Goal: Task Accomplishment & Management: Use online tool/utility

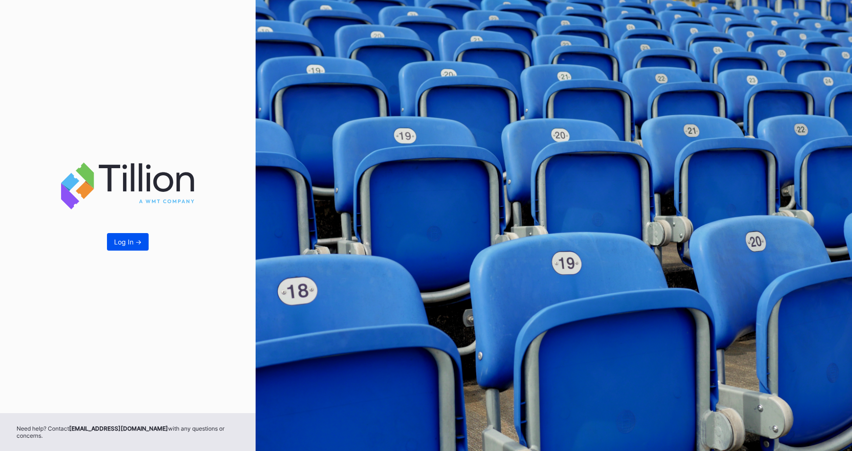
click at [136, 246] on div "Log In ->" at bounding box center [127, 242] width 27 height 8
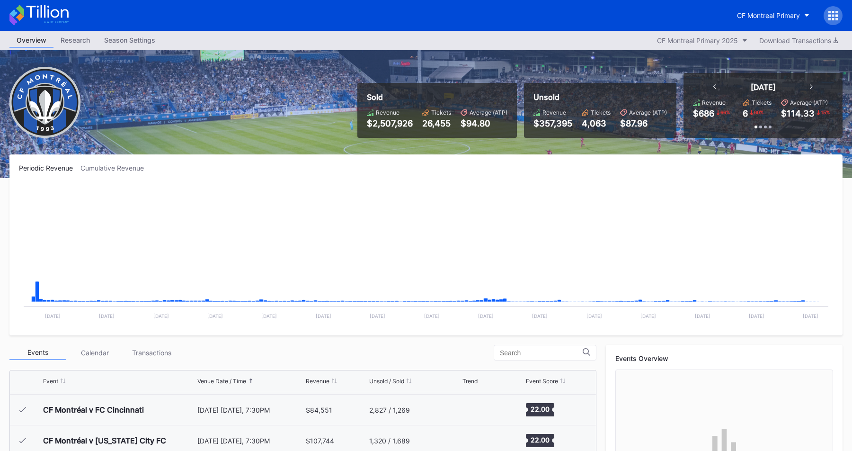
scroll to position [265, 0]
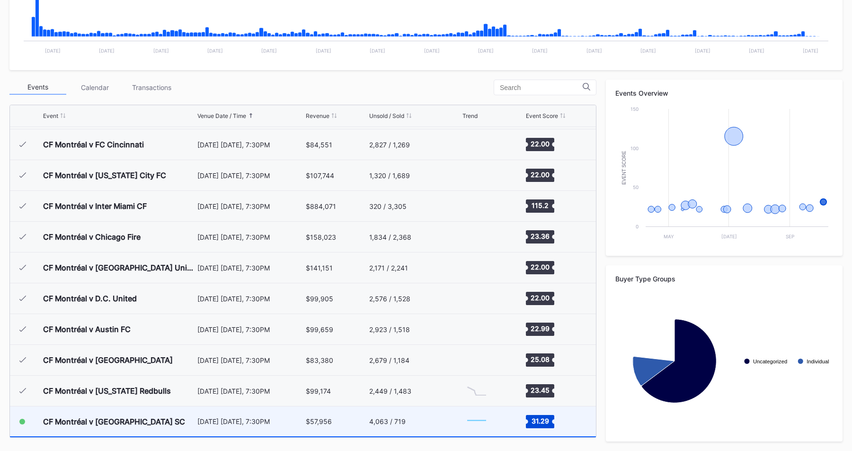
click at [123, 426] on div "CF Montréal v [GEOGRAPHIC_DATA] SC" at bounding box center [119, 421] width 152 height 30
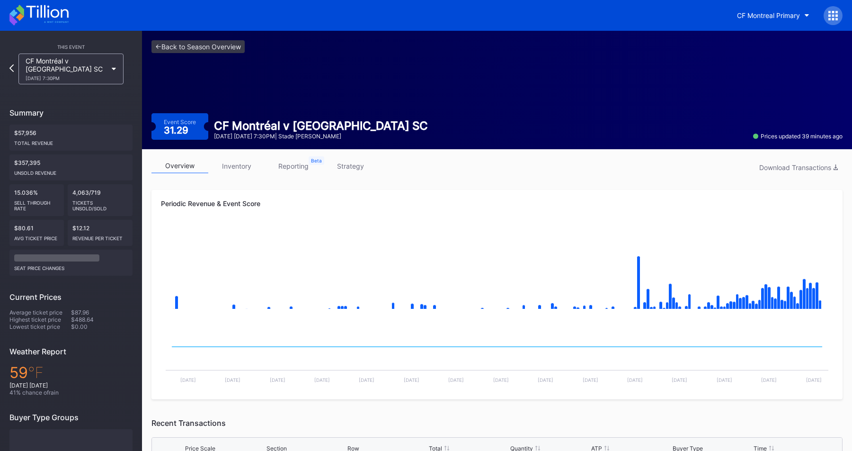
click at [239, 160] on link "inventory" at bounding box center [236, 166] width 57 height 15
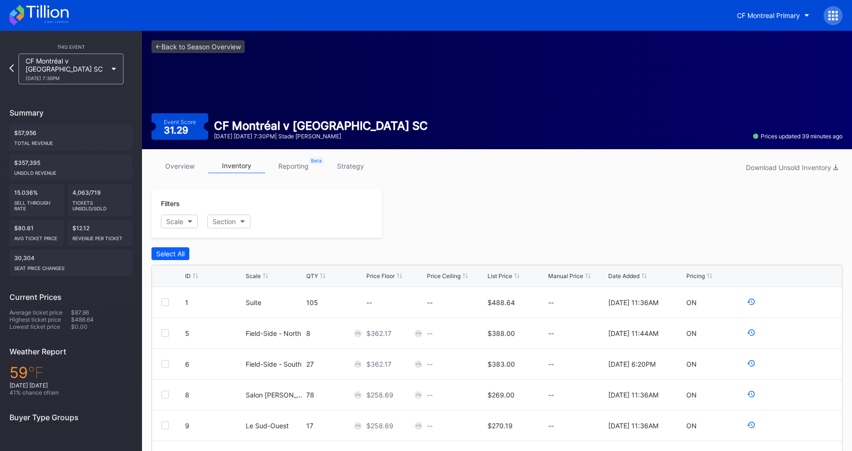
click at [290, 165] on link "reporting" at bounding box center [293, 166] width 57 height 15
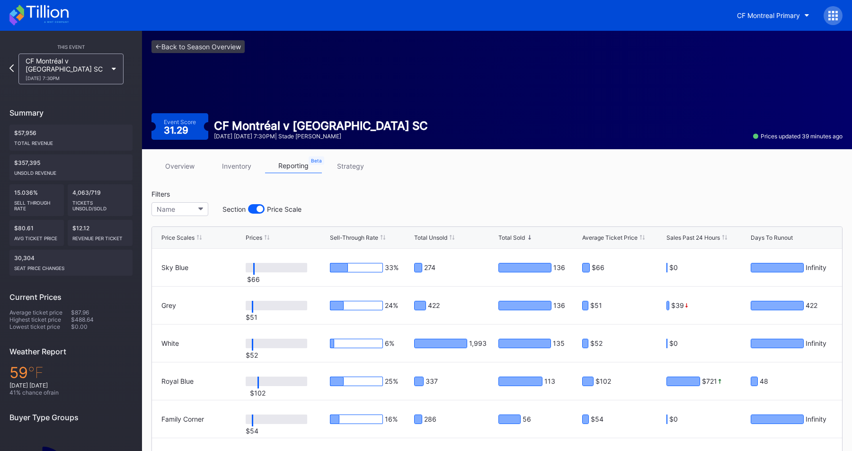
click at [355, 167] on link "strategy" at bounding box center [350, 166] width 57 height 15
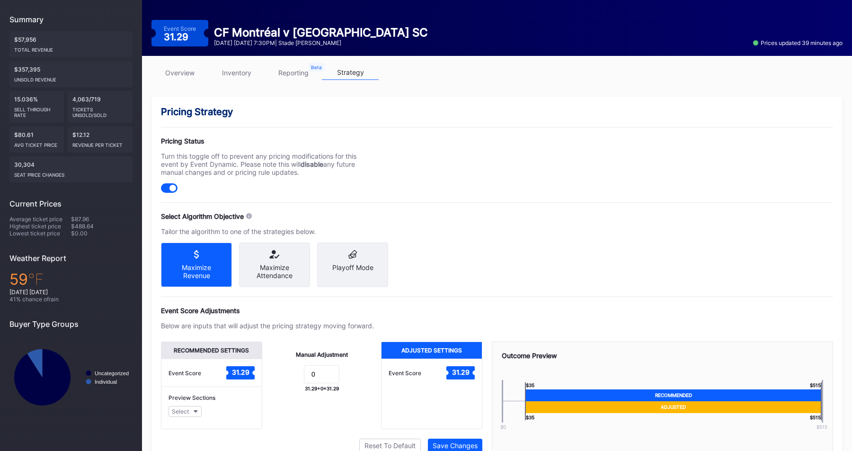
scroll to position [141, 0]
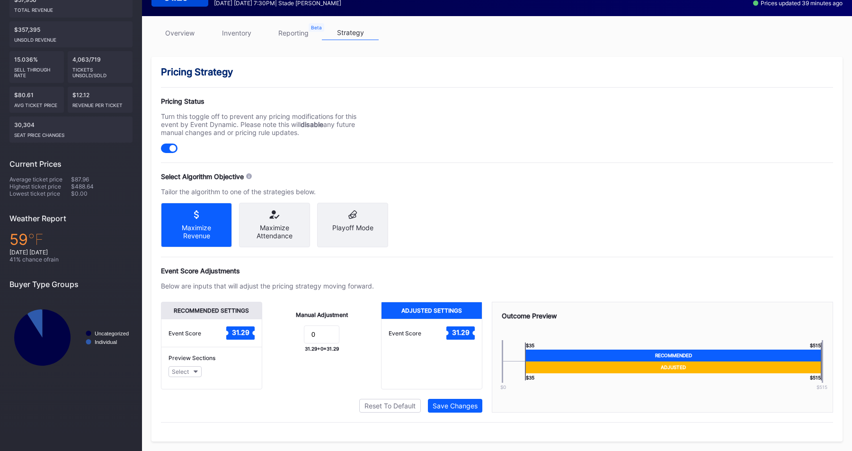
click at [350, 213] on div "Playoff Mode" at bounding box center [352, 225] width 71 height 45
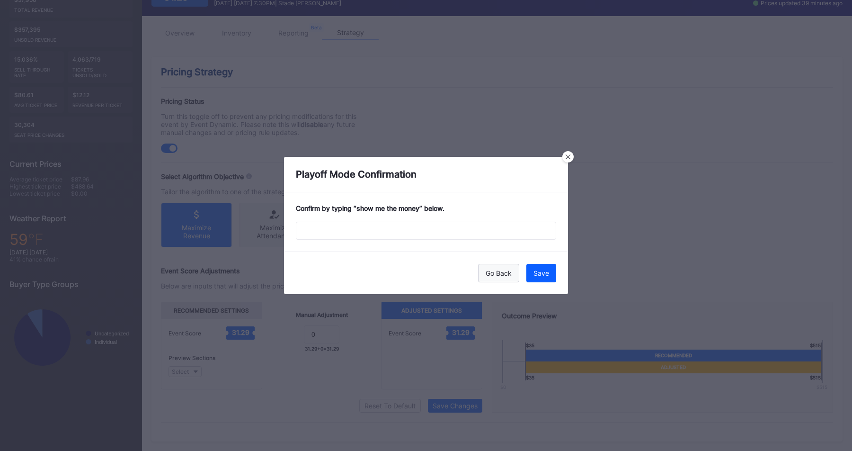
click at [496, 275] on div "Go Back" at bounding box center [499, 273] width 26 height 8
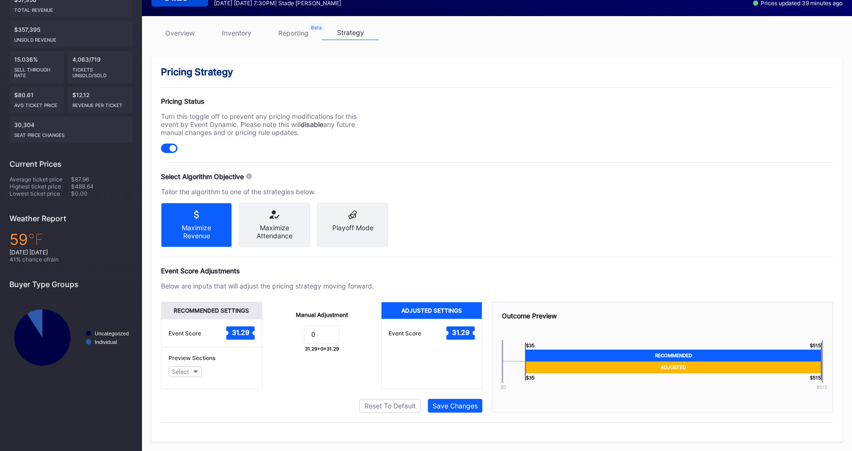
click at [263, 223] on div "Maximize Attendance" at bounding box center [275, 231] width 56 height 16
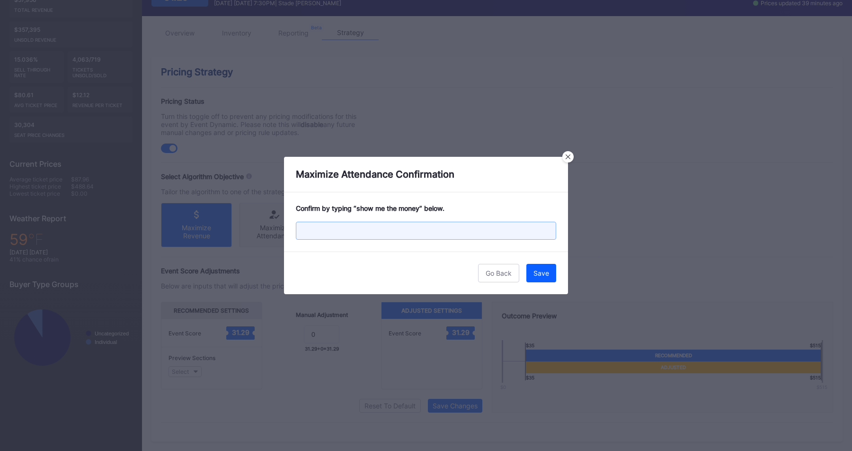
click at [463, 239] on input "text" at bounding box center [426, 231] width 260 height 18
type input "show me the money"
click at [539, 269] on div "Save" at bounding box center [542, 273] width 16 height 8
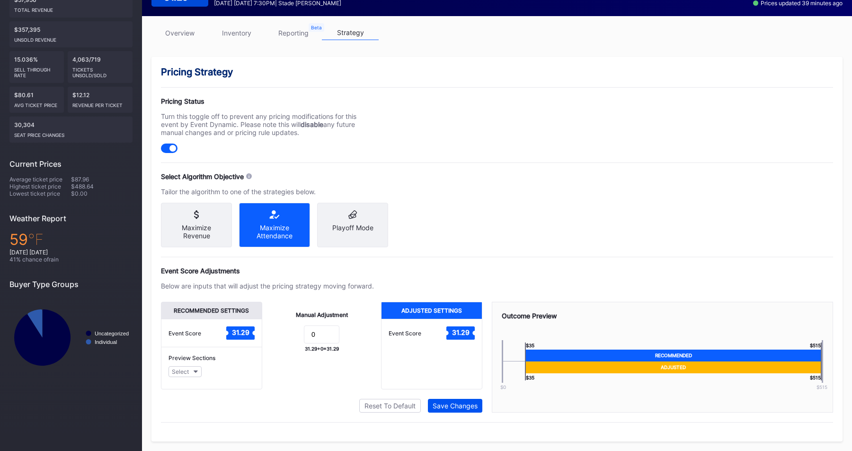
click at [457, 409] on div "Save Changes" at bounding box center [455, 405] width 45 height 8
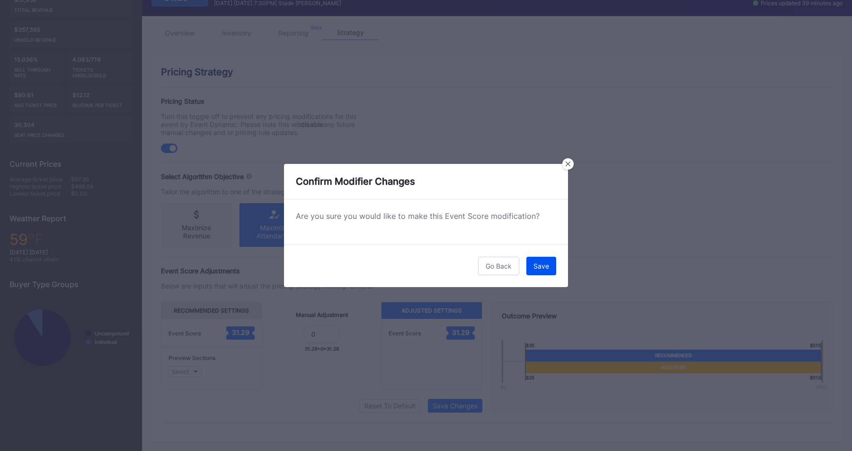
click at [547, 263] on div "Save" at bounding box center [542, 266] width 16 height 8
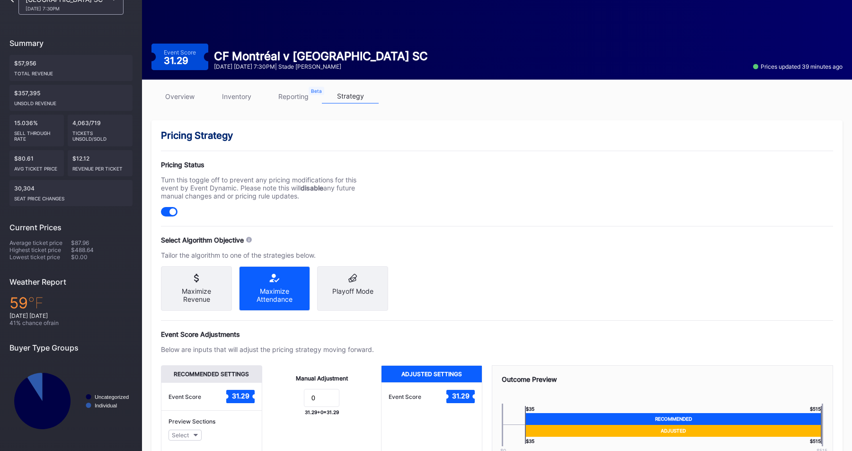
scroll to position [64, 0]
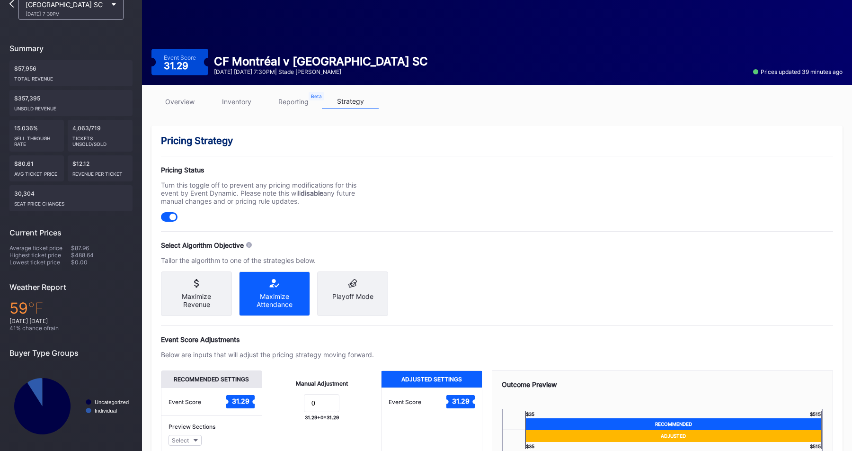
click at [183, 104] on link "overview" at bounding box center [180, 101] width 57 height 15
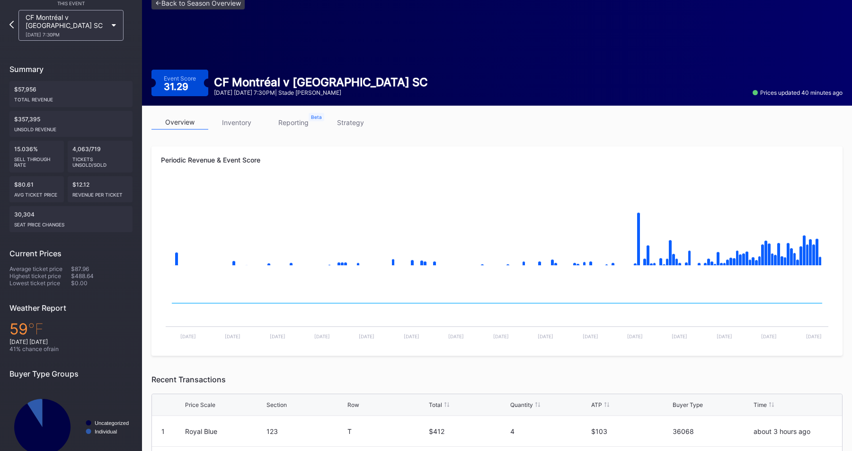
scroll to position [28, 0]
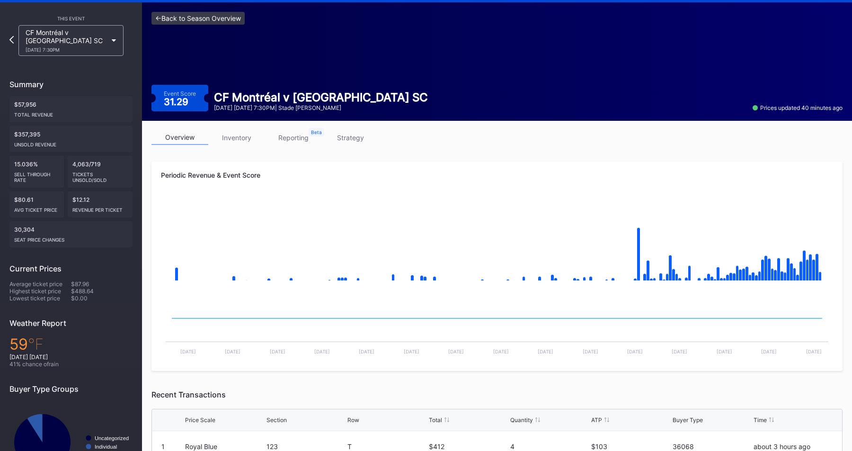
click at [167, 19] on link "<- Back to Season Overview" at bounding box center [198, 18] width 93 height 13
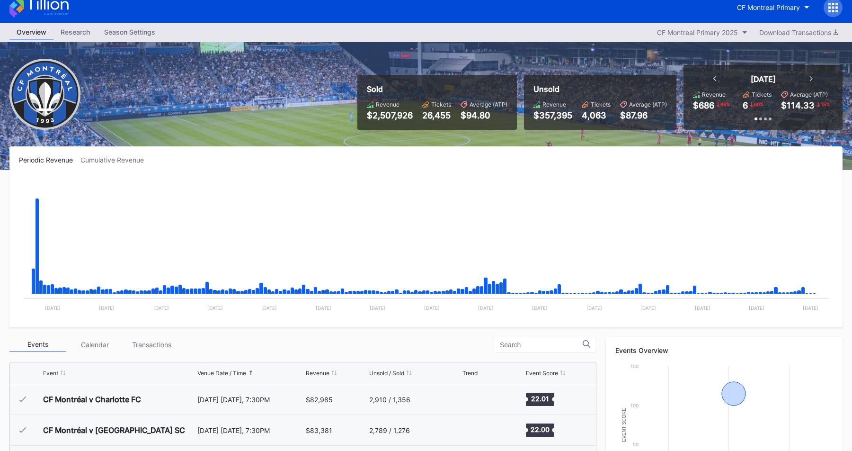
scroll to position [1, 0]
